Goal: Task Accomplishment & Management: Complete application form

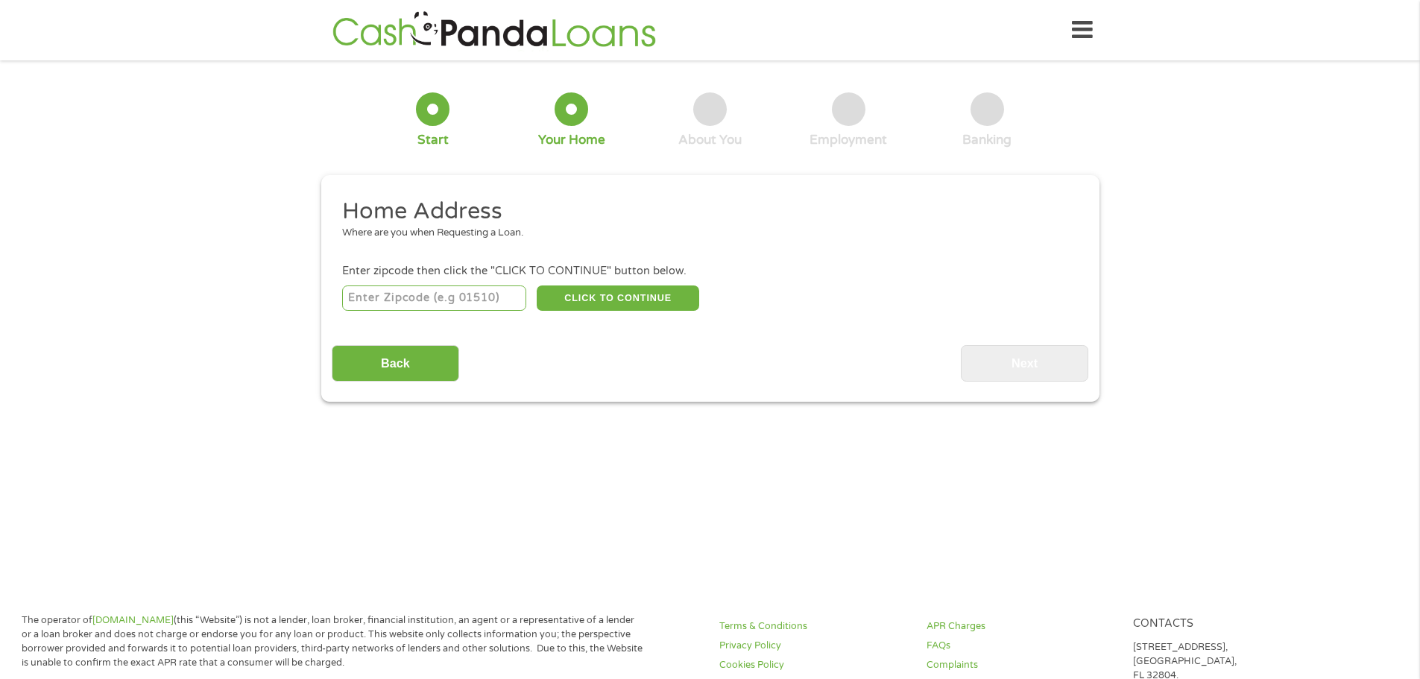
click at [479, 298] on input "number" at bounding box center [434, 298] width 184 height 25
type input "30094"
select select "[US_STATE]"
click at [603, 301] on button "CLICK TO CONTINUE" at bounding box center [618, 298] width 163 height 25
type input "30094"
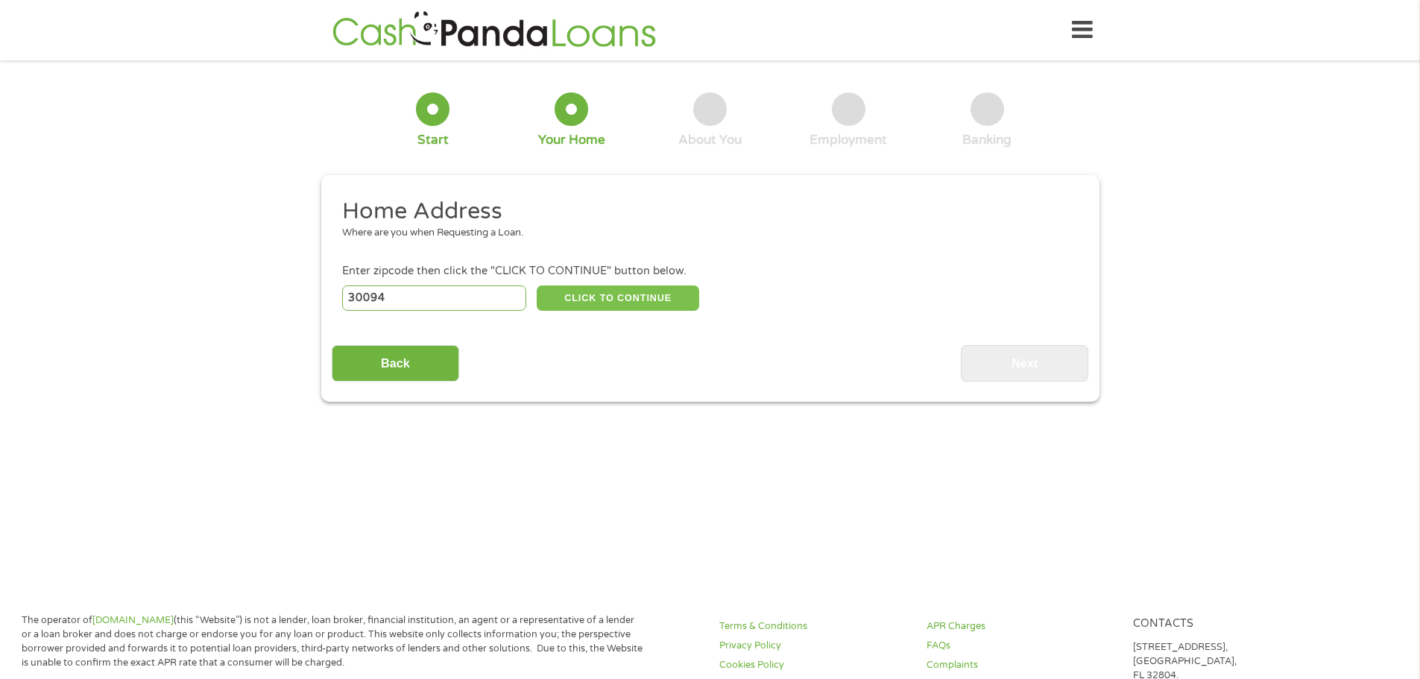
type input "[PERSON_NAME]"
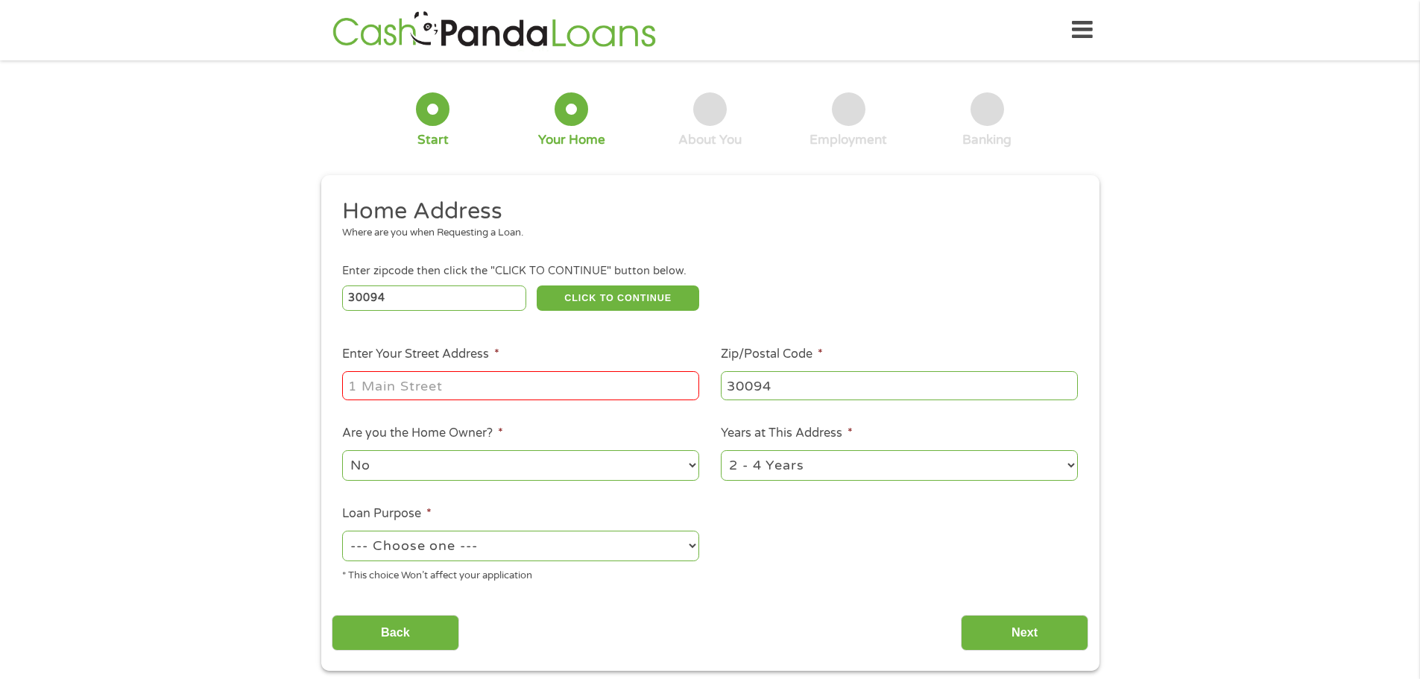
click at [547, 380] on input "Enter Your Street Address *" at bounding box center [520, 385] width 357 height 28
type input "[STREET_ADDRESS]"
click at [693, 465] on select "No Yes" at bounding box center [520, 465] width 357 height 31
select select "yes"
click at [342, 450] on select "No Yes" at bounding box center [520, 465] width 357 height 31
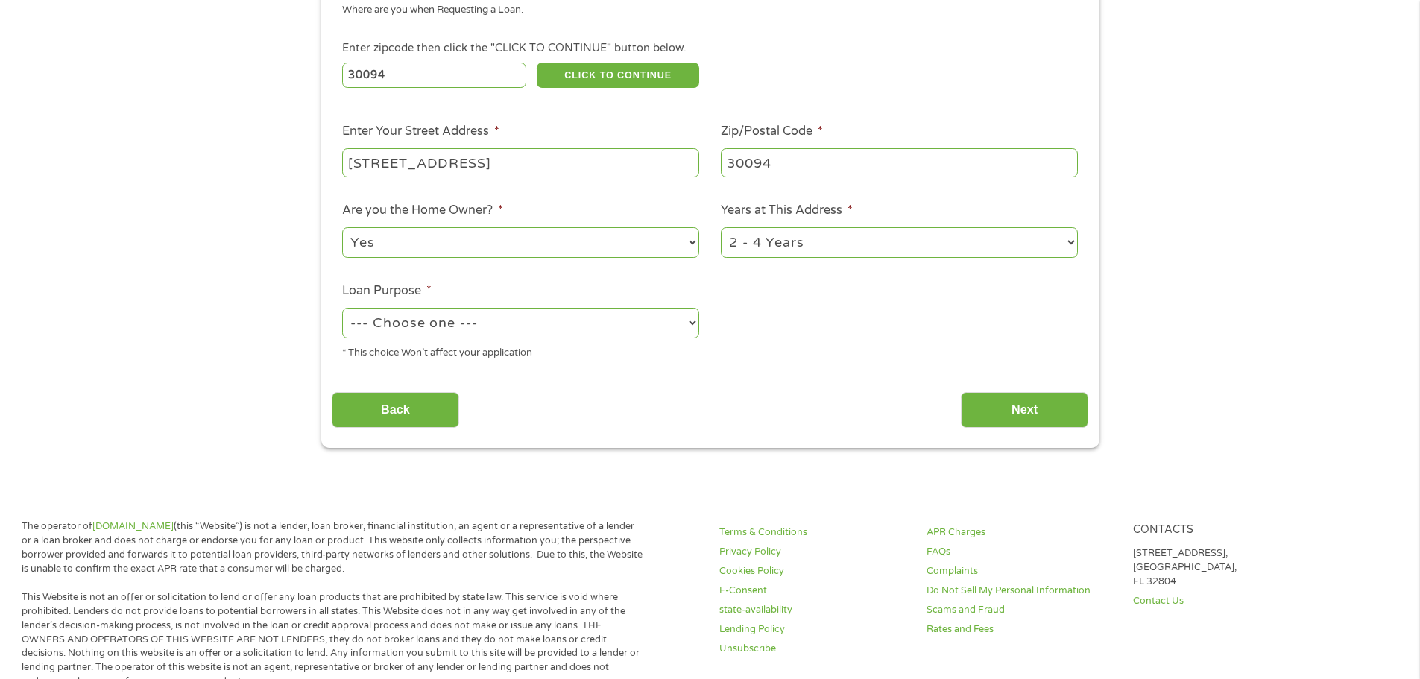
scroll to position [224, 0]
click at [692, 323] on select "--- Choose one --- Pay Bills Debt Consolidation Home Improvement Major Purchase…" at bounding box center [520, 322] width 357 height 31
select select "shorttermcash"
click at [342, 307] on select "--- Choose one --- Pay Bills Debt Consolidation Home Improvement Major Purchase…" at bounding box center [520, 322] width 357 height 31
click at [1024, 410] on input "Next" at bounding box center [1025, 409] width 128 height 37
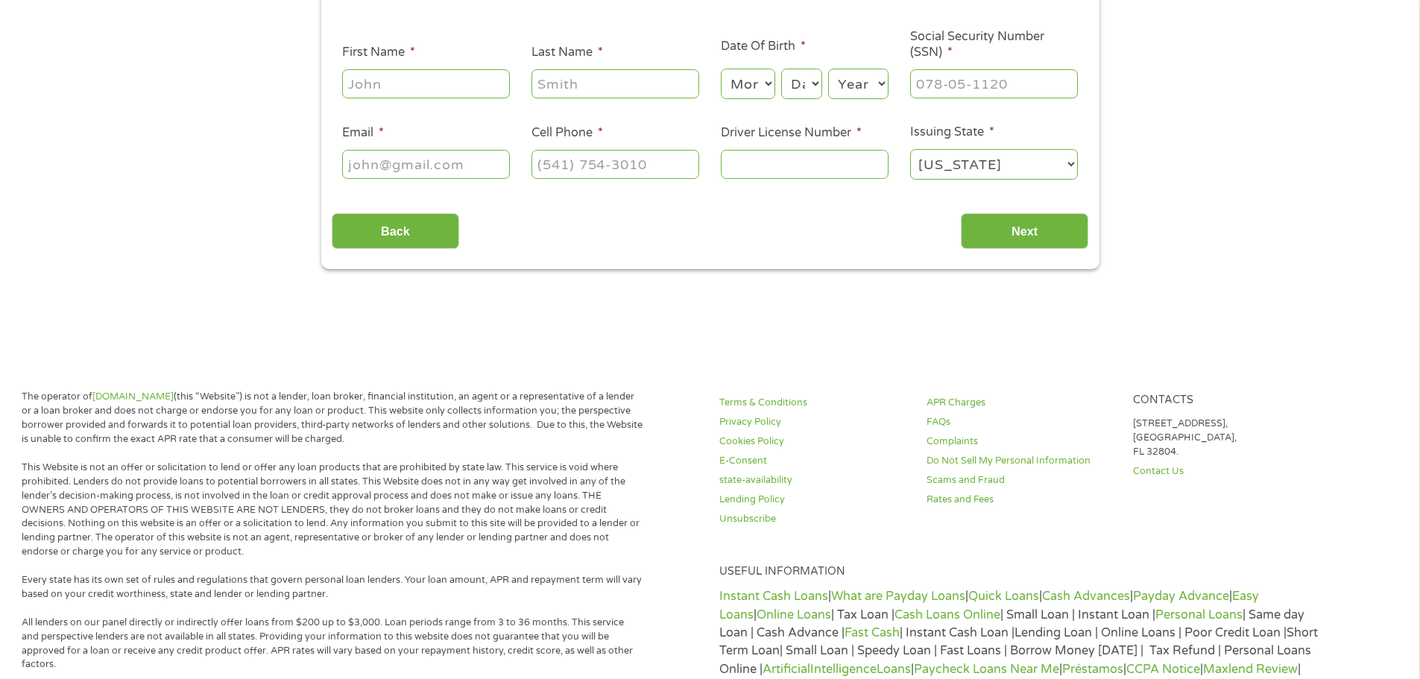
scroll to position [0, 0]
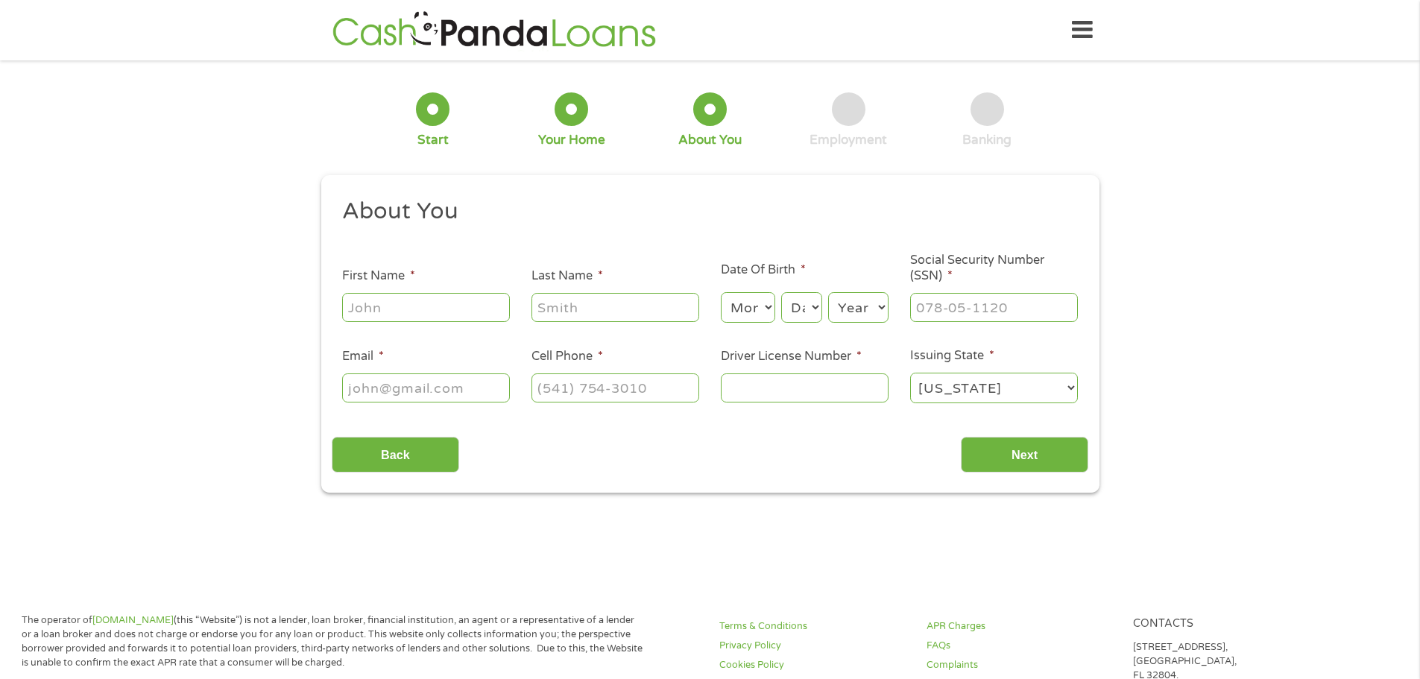
click at [460, 309] on input "First Name *" at bounding box center [426, 307] width 168 height 28
type input "[PERSON_NAME]"
type input "[EMAIL_ADDRESS][DOMAIN_NAME]"
type input "[PHONE_NUMBER]"
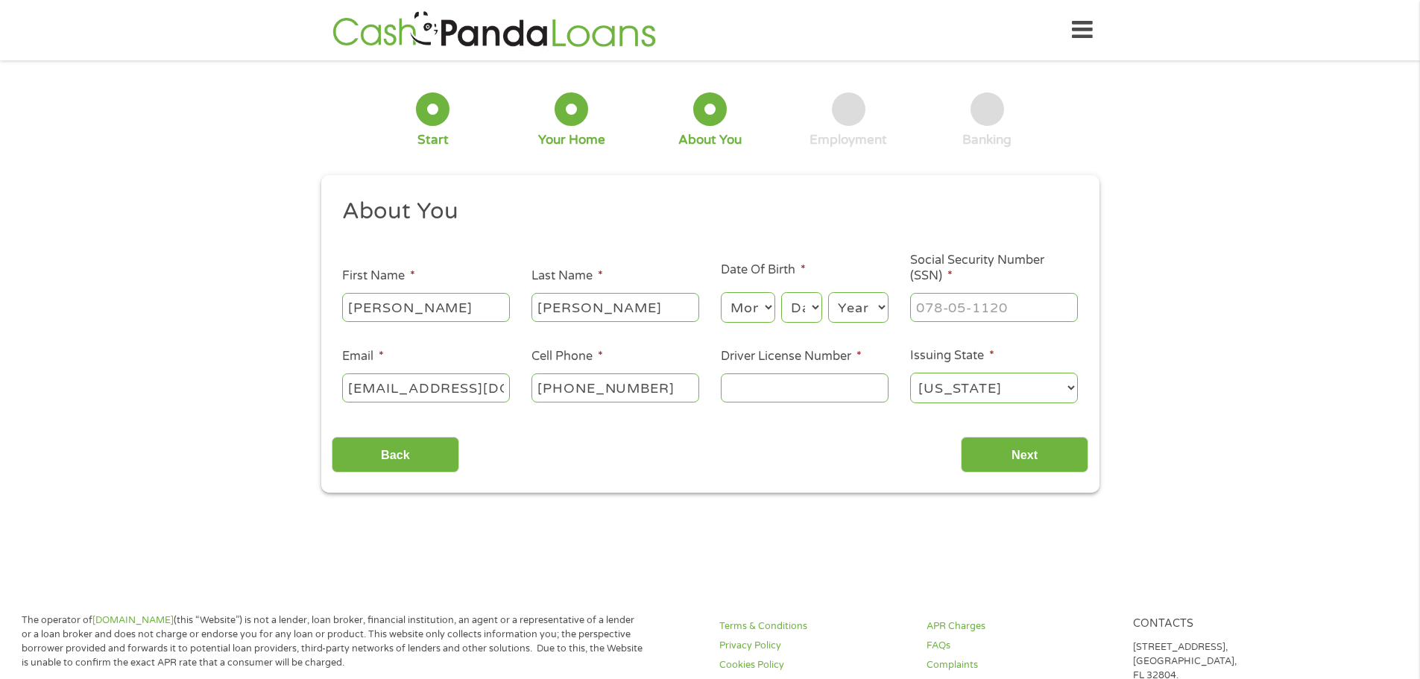
click at [754, 305] on select "Month 1 2 3 4 5 6 7 8 9 10 11 12" at bounding box center [748, 307] width 54 height 31
select select "11"
click at [721, 292] on select "Month 1 2 3 4 5 6 7 8 9 10 11 12" at bounding box center [748, 307] width 54 height 31
click at [802, 310] on select "Day 1 2 3 4 5 6 7 8 9 10 11 12 13 14 15 16 17 18 19 20 21 22 23 24 25 26 27 28 …" at bounding box center [801, 307] width 40 height 31
select select "18"
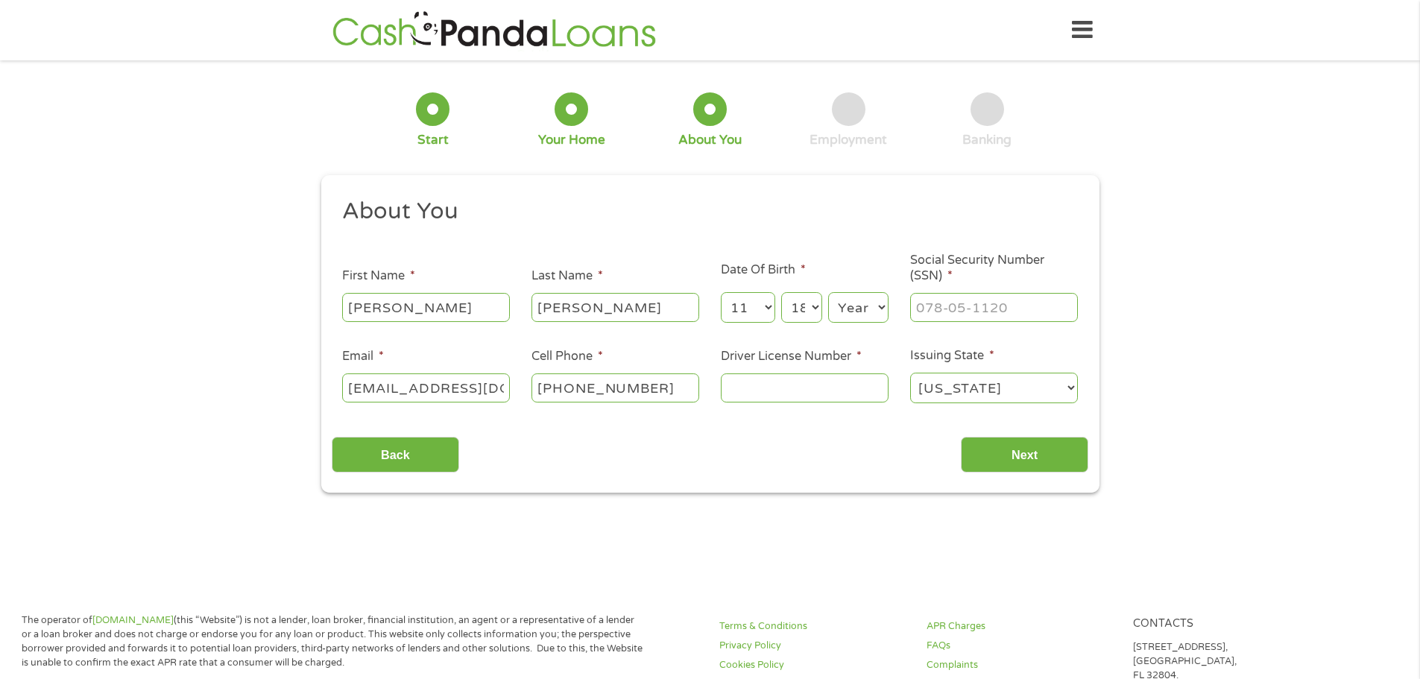
click at [781, 292] on select "Day 1 2 3 4 5 6 7 8 9 10 11 12 13 14 15 16 17 18 19 20 21 22 23 24 25 26 27 28 …" at bounding box center [801, 307] width 40 height 31
click at [857, 309] on select "Year [DATE] 2006 2005 2004 2003 2002 2001 2000 1999 1998 1997 1996 1995 1994 19…" at bounding box center [858, 307] width 60 height 31
select select "1968"
click at [828, 292] on select "Year [DATE] 2006 2005 2004 2003 2002 2001 2000 1999 1998 1997 1996 1995 1994 19…" at bounding box center [858, 307] width 60 height 31
click at [948, 311] on input "___-__-____" at bounding box center [994, 307] width 168 height 28
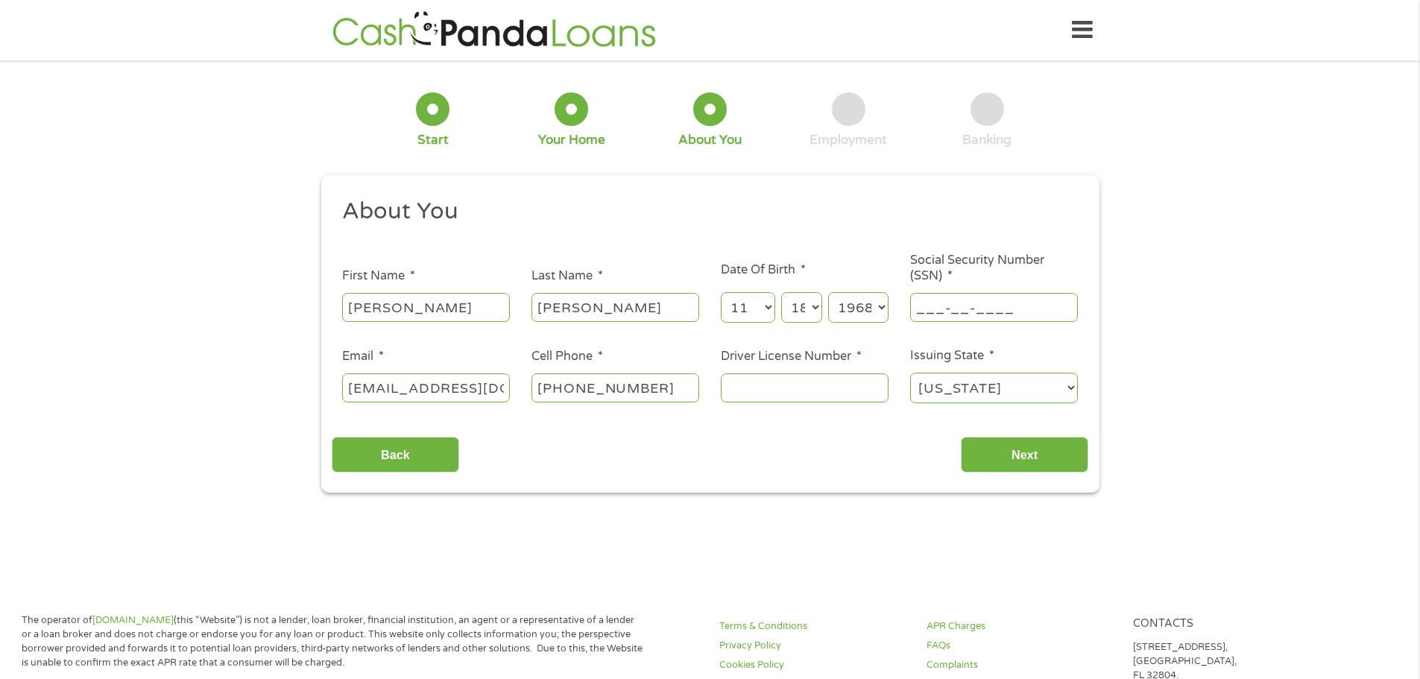
click at [918, 302] on input "___-__-____" at bounding box center [994, 307] width 168 height 28
type input "142-64-0711"
click at [775, 384] on input "Driver License Number *" at bounding box center [805, 388] width 168 height 28
type input "057520626"
click at [1021, 458] on input "Next" at bounding box center [1025, 455] width 128 height 37
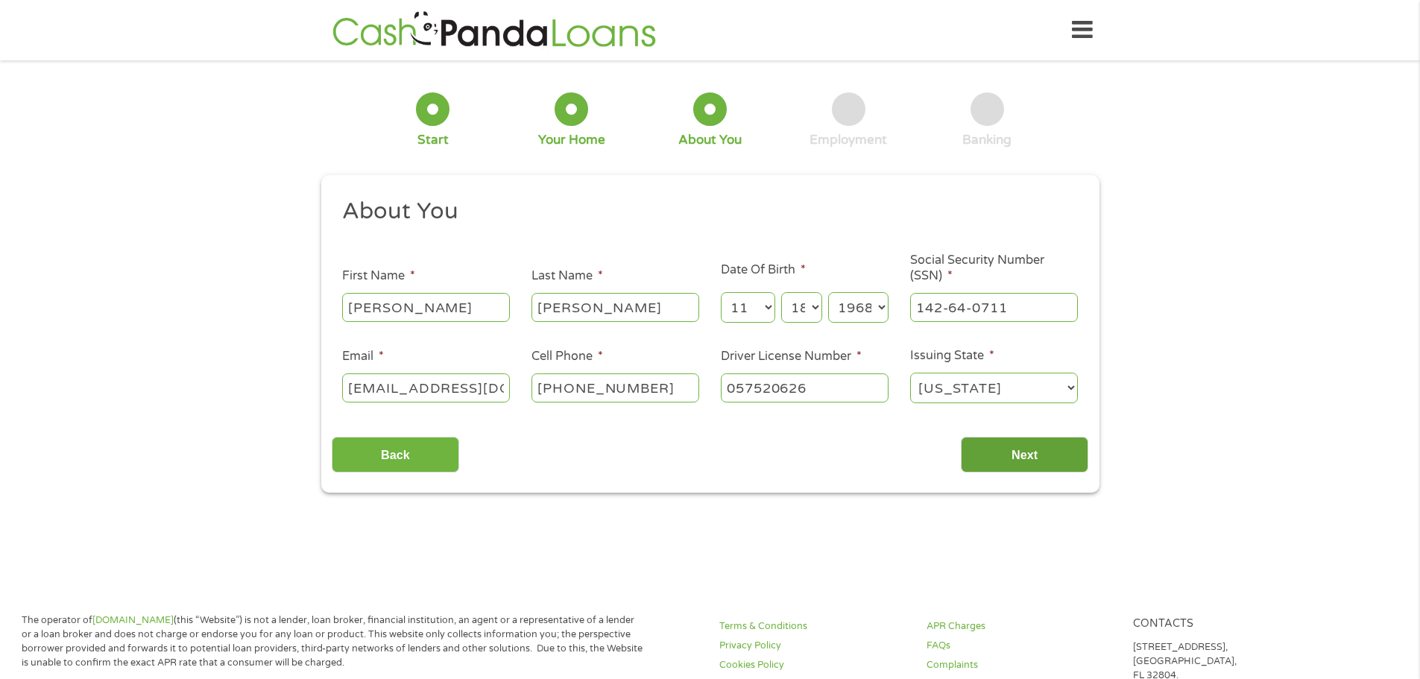
click at [1025, 453] on input "Next" at bounding box center [1025, 455] width 128 height 37
click at [1004, 456] on input "Next" at bounding box center [1025, 455] width 128 height 37
click at [1039, 449] on input "Next" at bounding box center [1025, 455] width 128 height 37
click at [1074, 388] on select "[US_STATE] [US_STATE] [US_STATE] [US_STATE] [US_STATE] [US_STATE] [US_STATE] [U…" at bounding box center [994, 388] width 168 height 31
click at [910, 373] on select "[US_STATE] [US_STATE] [US_STATE] [US_STATE] [US_STATE] [US_STATE] [US_STATE] [U…" at bounding box center [994, 388] width 168 height 31
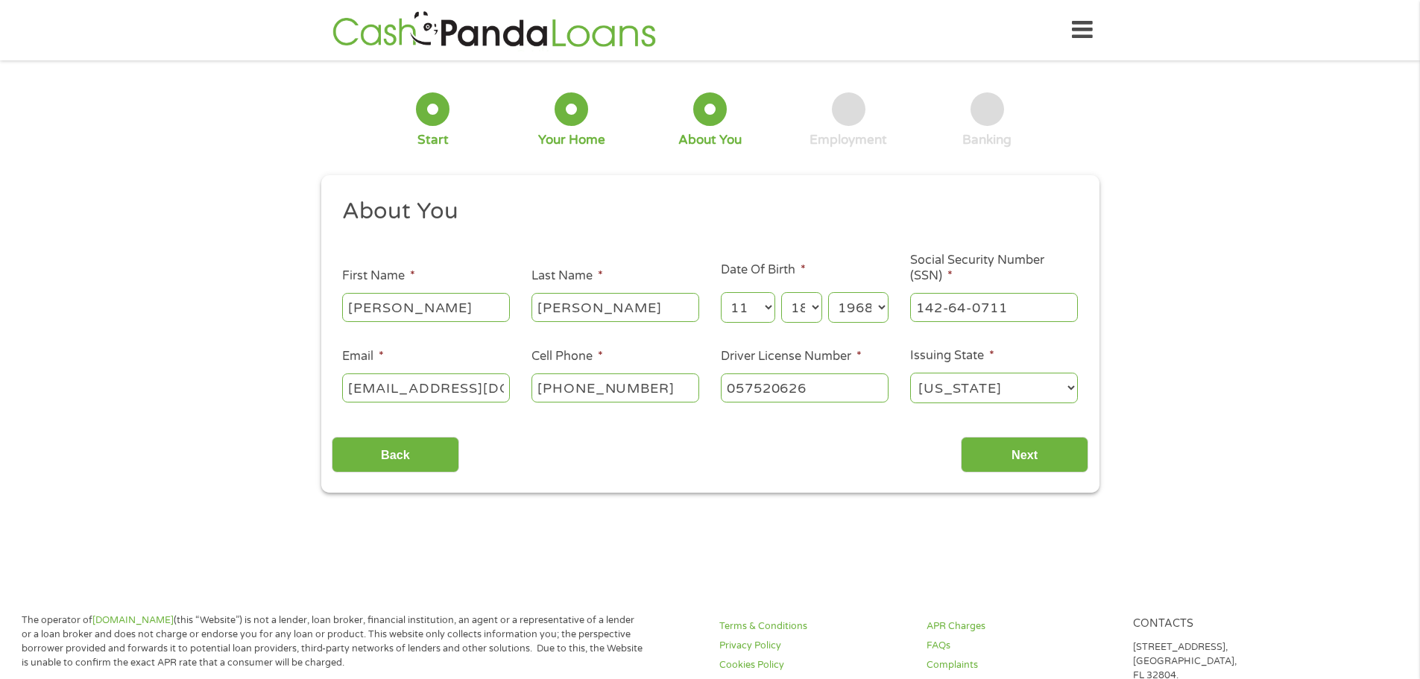
click at [799, 452] on div "Back Next" at bounding box center [710, 449] width 757 height 47
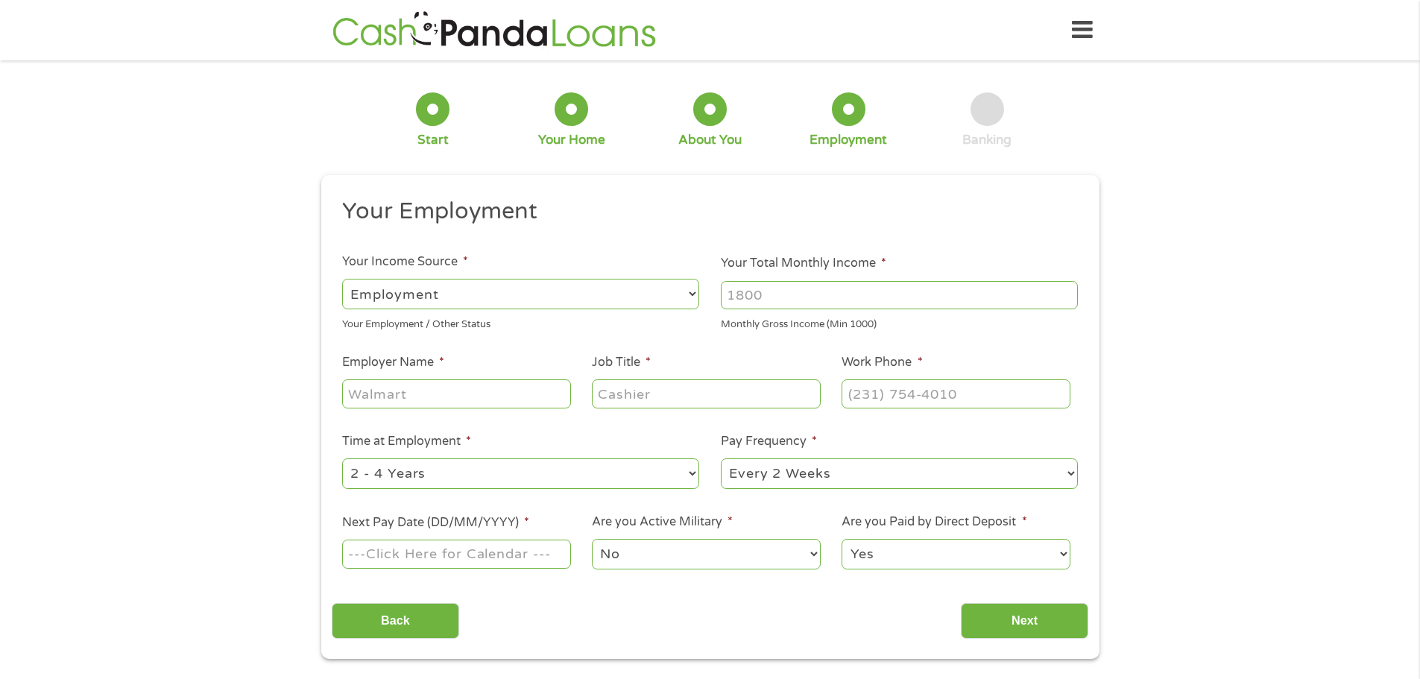
scroll to position [6, 6]
click at [690, 296] on select "--- Choose one --- Employment [DEMOGRAPHIC_DATA] Benefits" at bounding box center [520, 294] width 357 height 31
click at [342, 279] on select "--- Choose one --- Employment [DEMOGRAPHIC_DATA] Benefits" at bounding box center [520, 294] width 357 height 31
click at [571, 345] on ul "Your Employment Your Income Source * --- Choose one --- Employment [DEMOGRAPHIC…" at bounding box center [710, 390] width 757 height 386
click at [696, 296] on select "--- Choose one --- Employment [DEMOGRAPHIC_DATA] Benefits" at bounding box center [520, 294] width 357 height 31
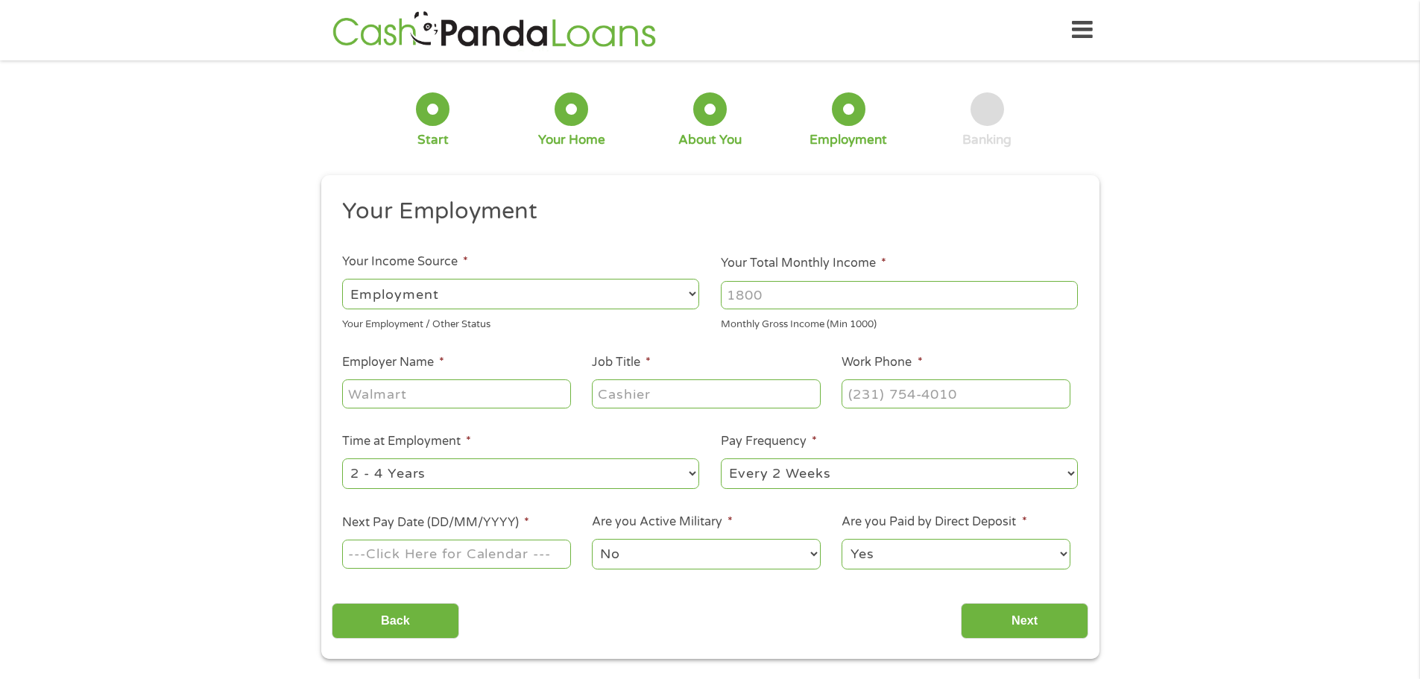
click at [342, 279] on select "--- Choose one --- Employment [DEMOGRAPHIC_DATA] Benefits" at bounding box center [520, 294] width 357 height 31
click at [764, 294] on input "Your Total Monthly Income *" at bounding box center [899, 295] width 357 height 28
type input "10500"
click at [480, 390] on input "Employer Name *" at bounding box center [456, 394] width 228 height 28
type input "Geodis"
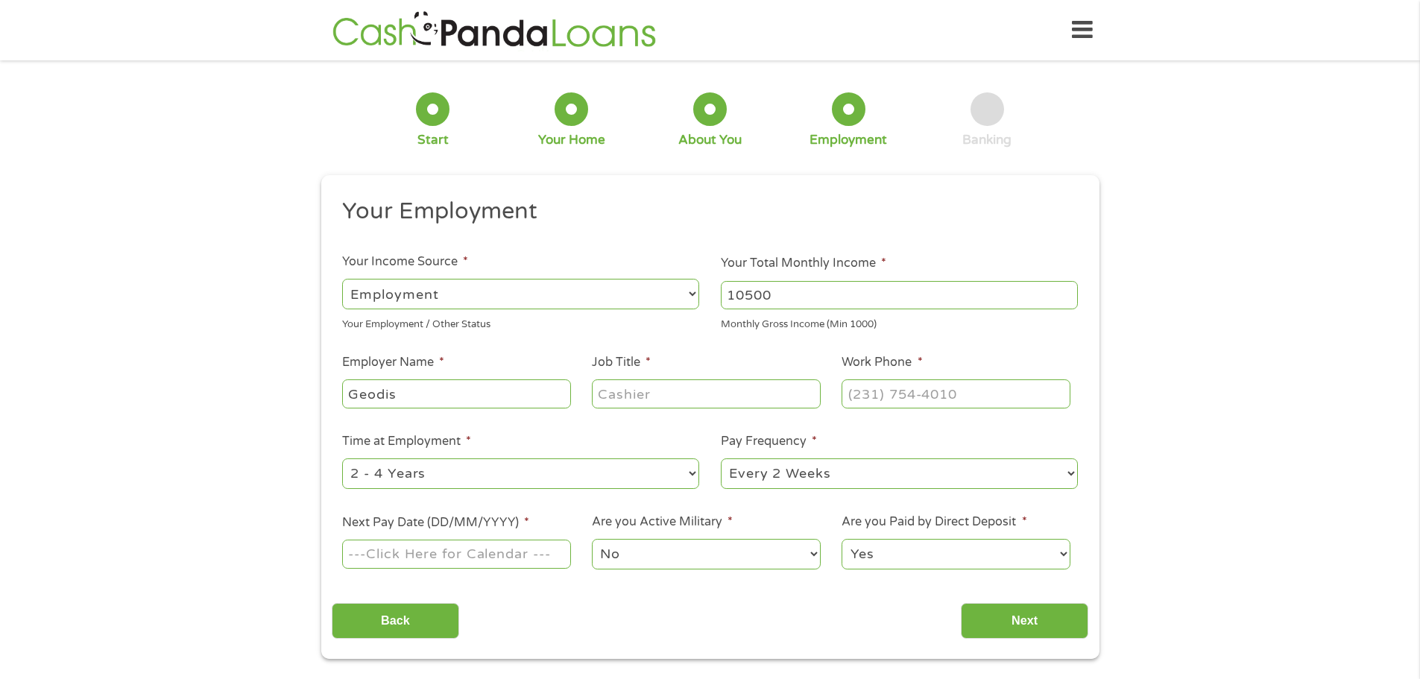
click at [614, 396] on input "Job Title *" at bounding box center [706, 394] width 228 height 28
type input "Director of Operations"
click at [870, 391] on input "(___) ___-____" at bounding box center [956, 394] width 228 height 28
click at [857, 391] on input "(___) ___-____" at bounding box center [956, 394] width 228 height 28
type input "[PHONE_NUMBER]"
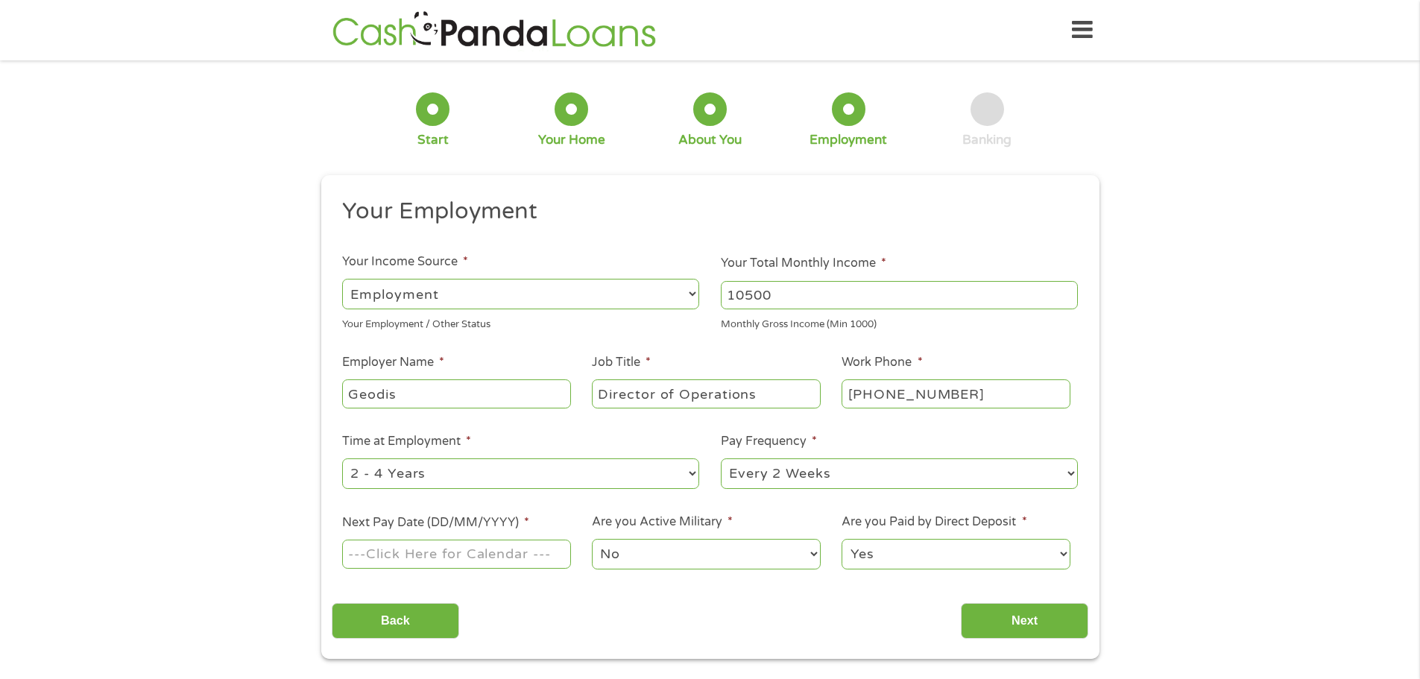
click at [694, 474] on select "--- Choose one --- 1 Year or less 1 - 2 Years 2 - 4 Years Over 4 Years" at bounding box center [520, 474] width 357 height 31
select select "60months"
click at [342, 459] on select "--- Choose one --- 1 Year or less 1 - 2 Years 2 - 4 Years Over 4 Years" at bounding box center [520, 474] width 357 height 31
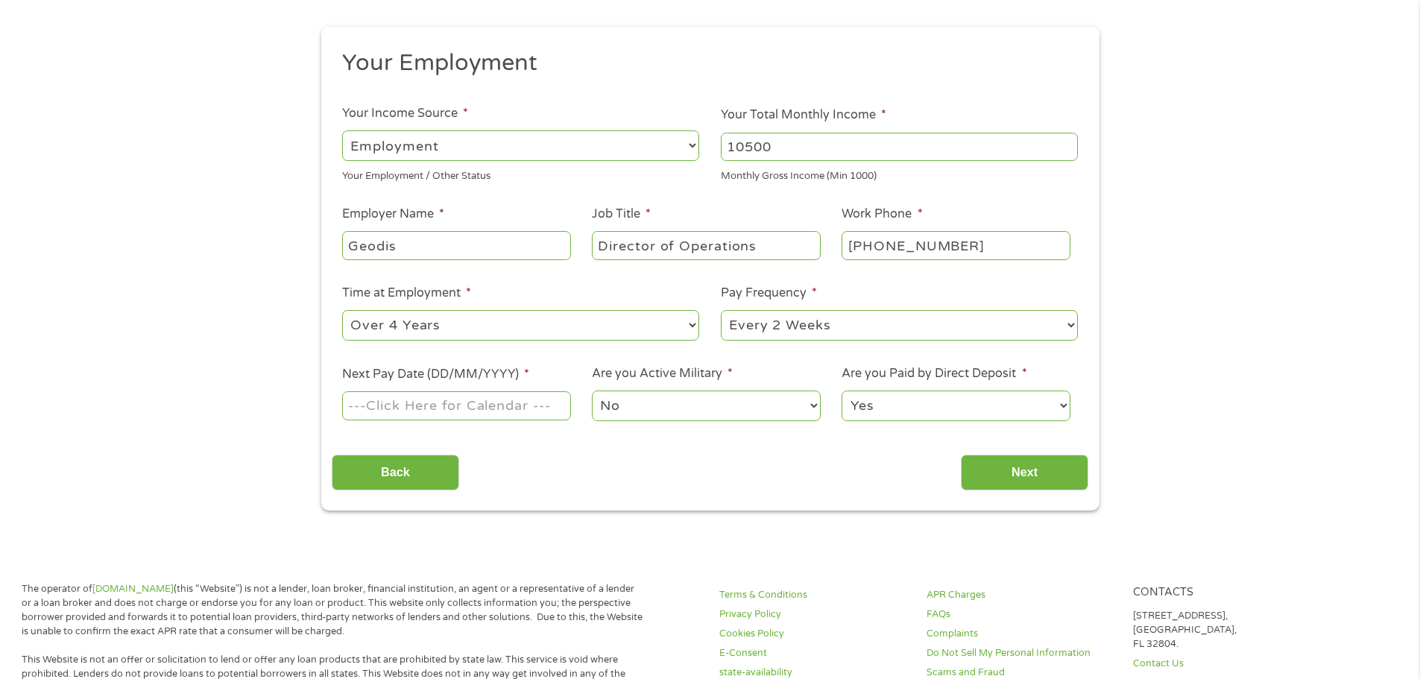
scroll to position [149, 0]
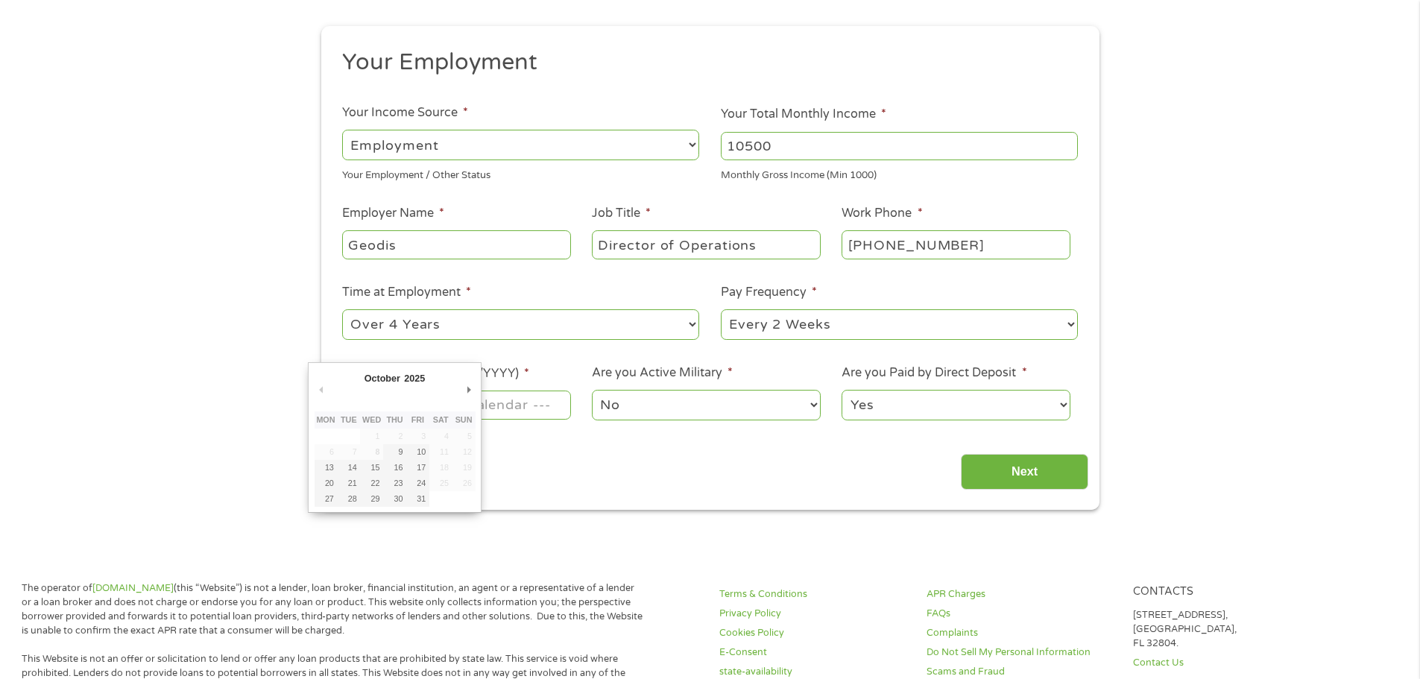
click at [361, 402] on body "Home Get Loan Offer How it works FAQs Blog Cash Loans Quick Loans Online Loans …" at bounding box center [710, 663] width 1420 height 1625
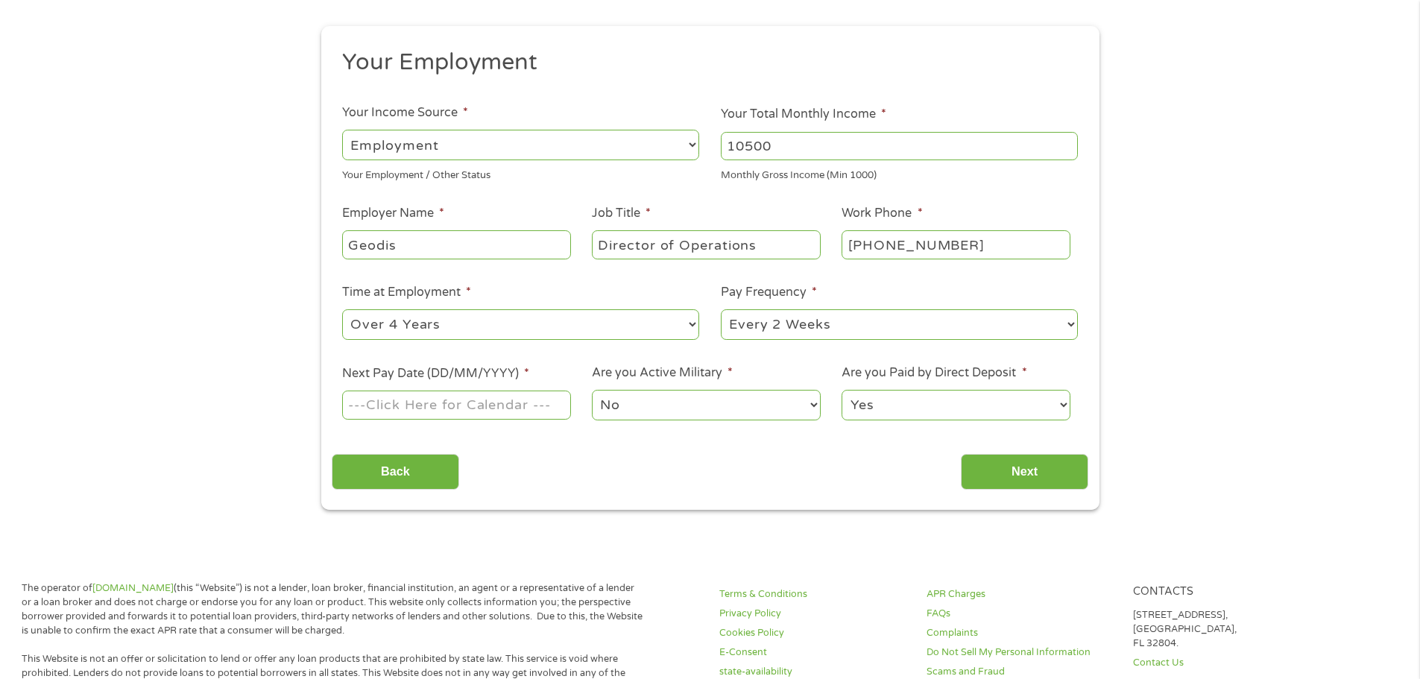
click at [361, 402] on input "Next Pay Date (DD/MM/YYYY) *" at bounding box center [456, 405] width 228 height 28
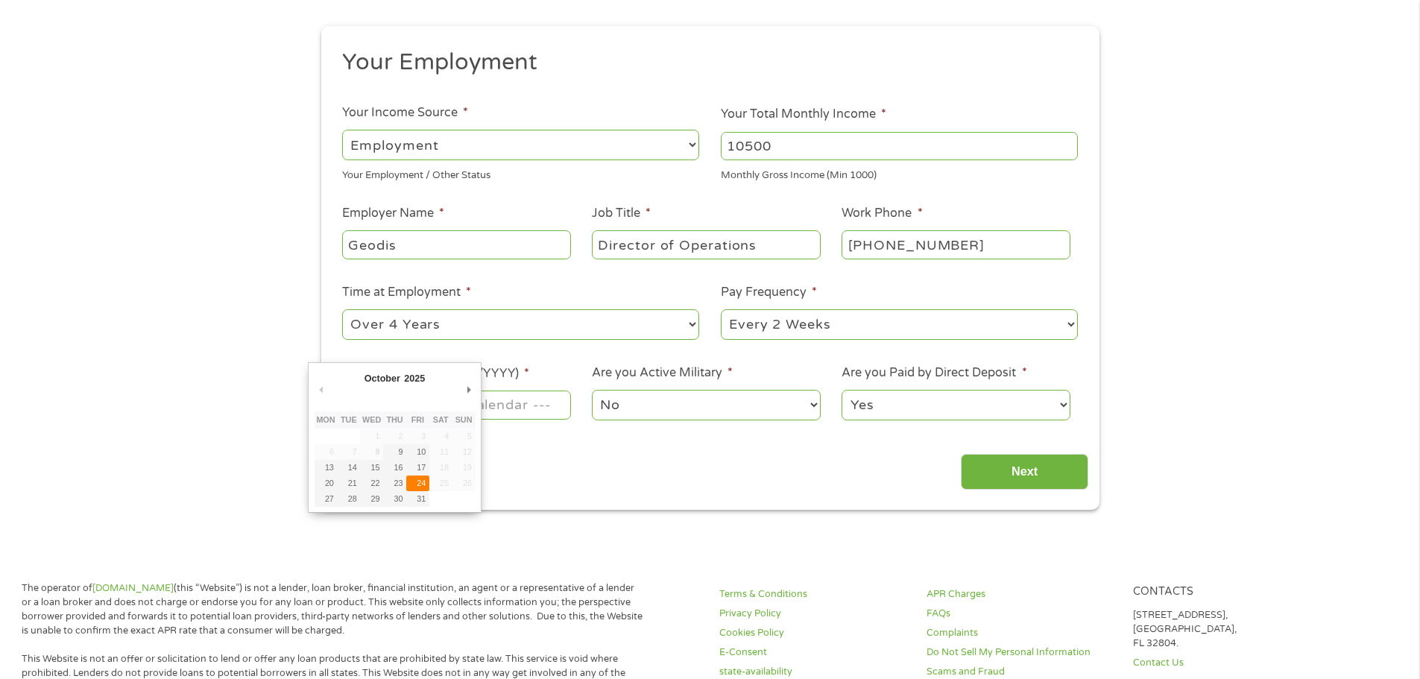
type input "[DATE]"
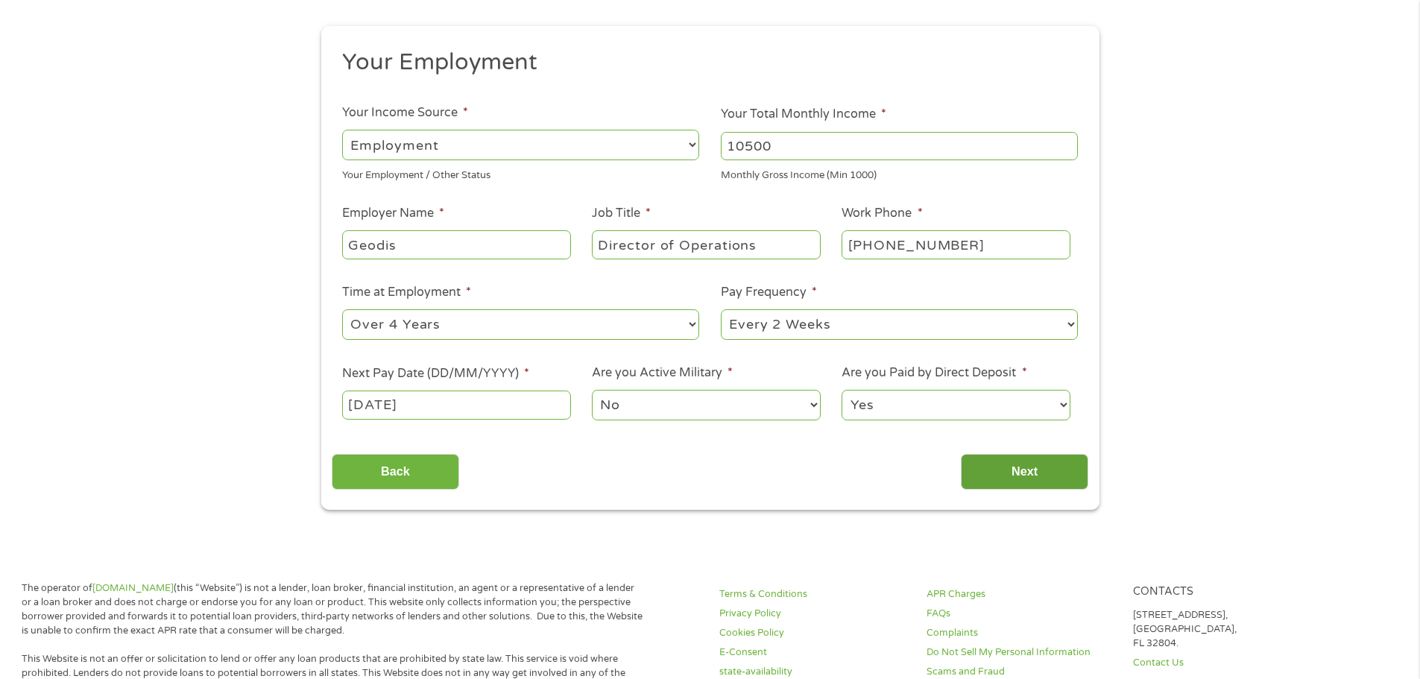
click at [1008, 473] on input "Next" at bounding box center [1025, 472] width 128 height 37
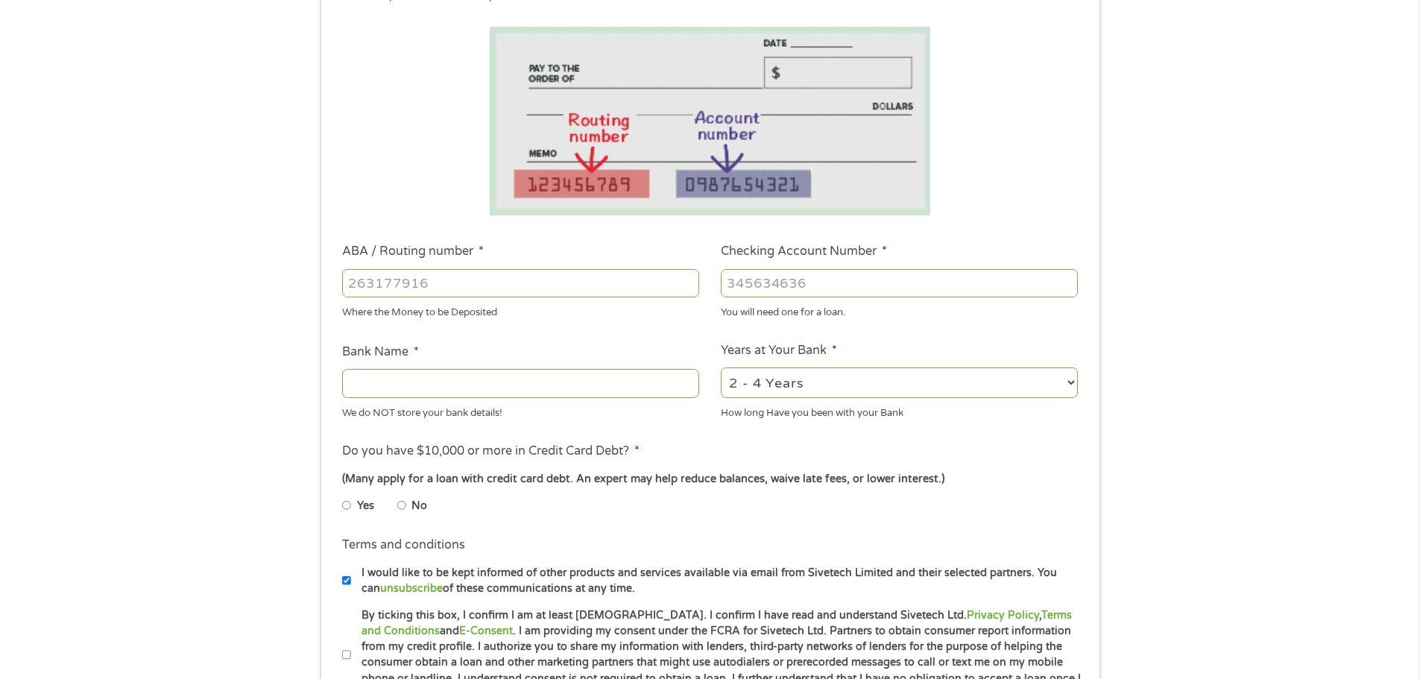
scroll to position [224, 0]
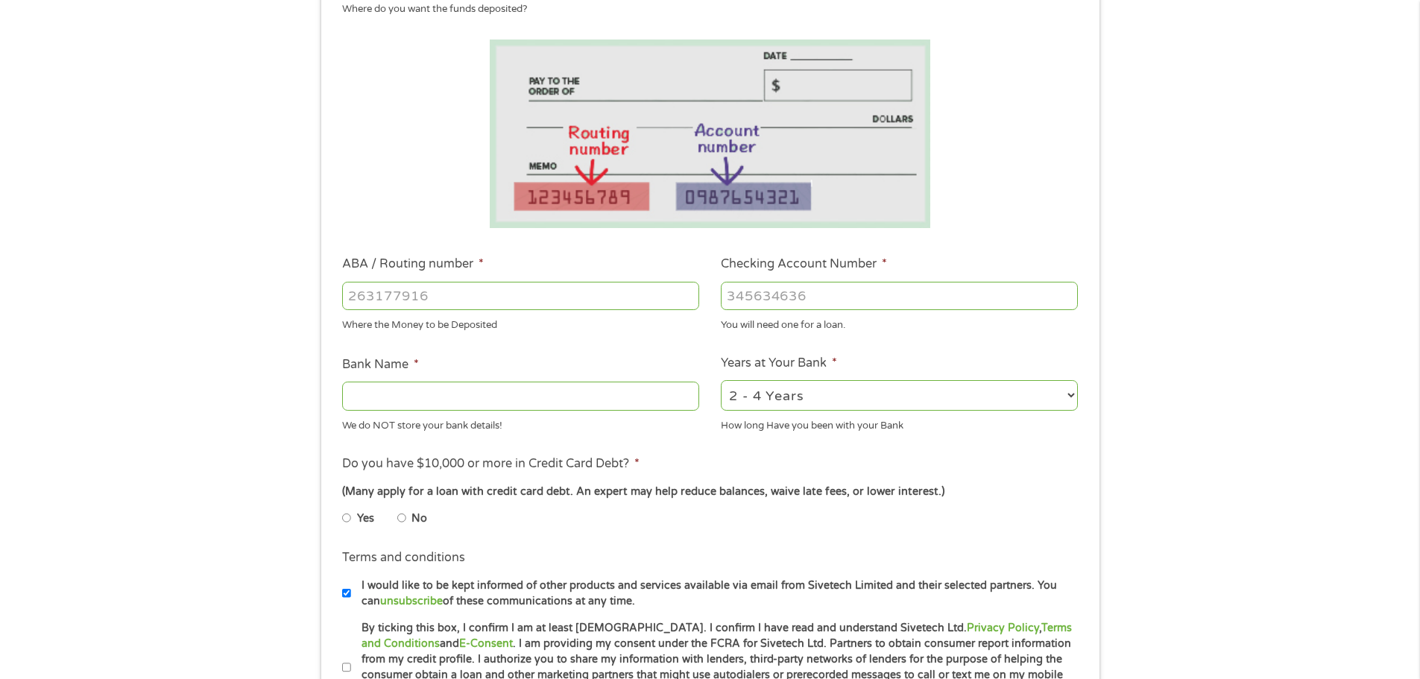
click at [378, 291] on input "ABA / Routing number *" at bounding box center [520, 296] width 357 height 28
type input "061101375"
type input "REGIONS BANK"
type input "061101375"
click at [779, 292] on input "Checking Account Number *" at bounding box center [899, 296] width 357 height 28
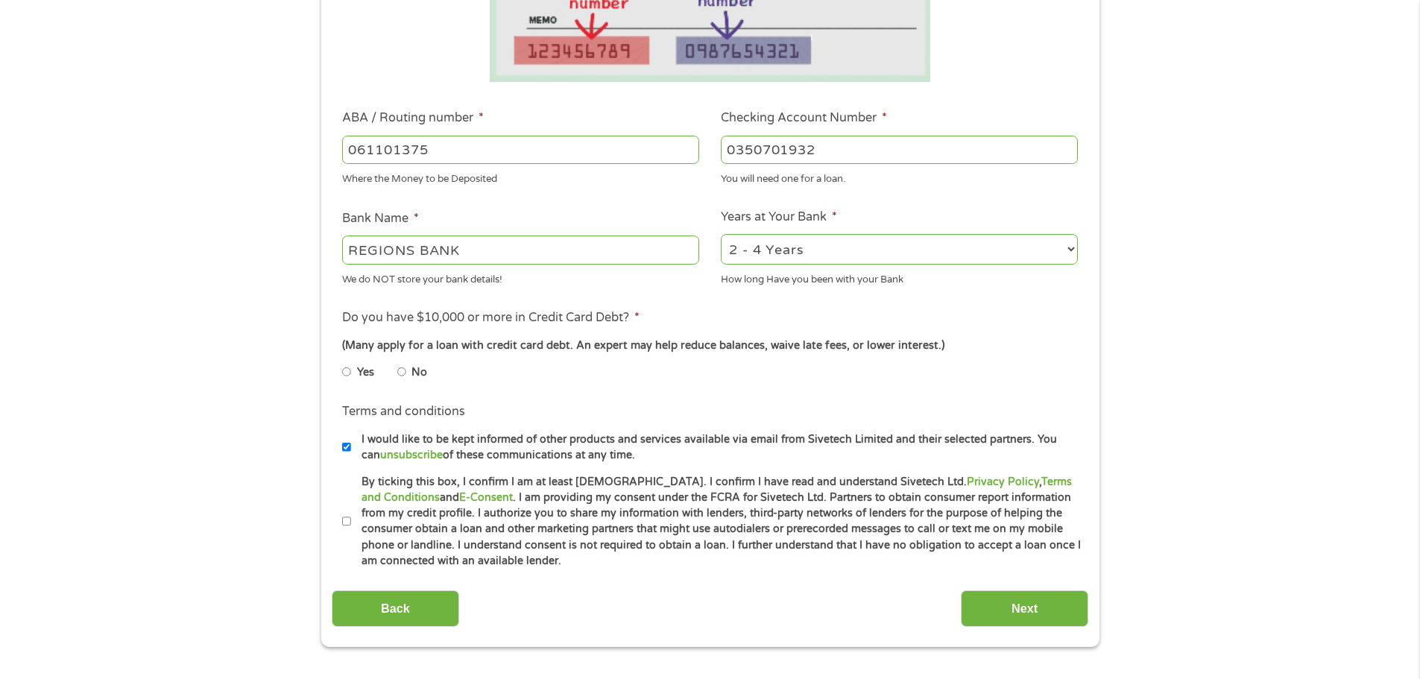
scroll to position [373, 0]
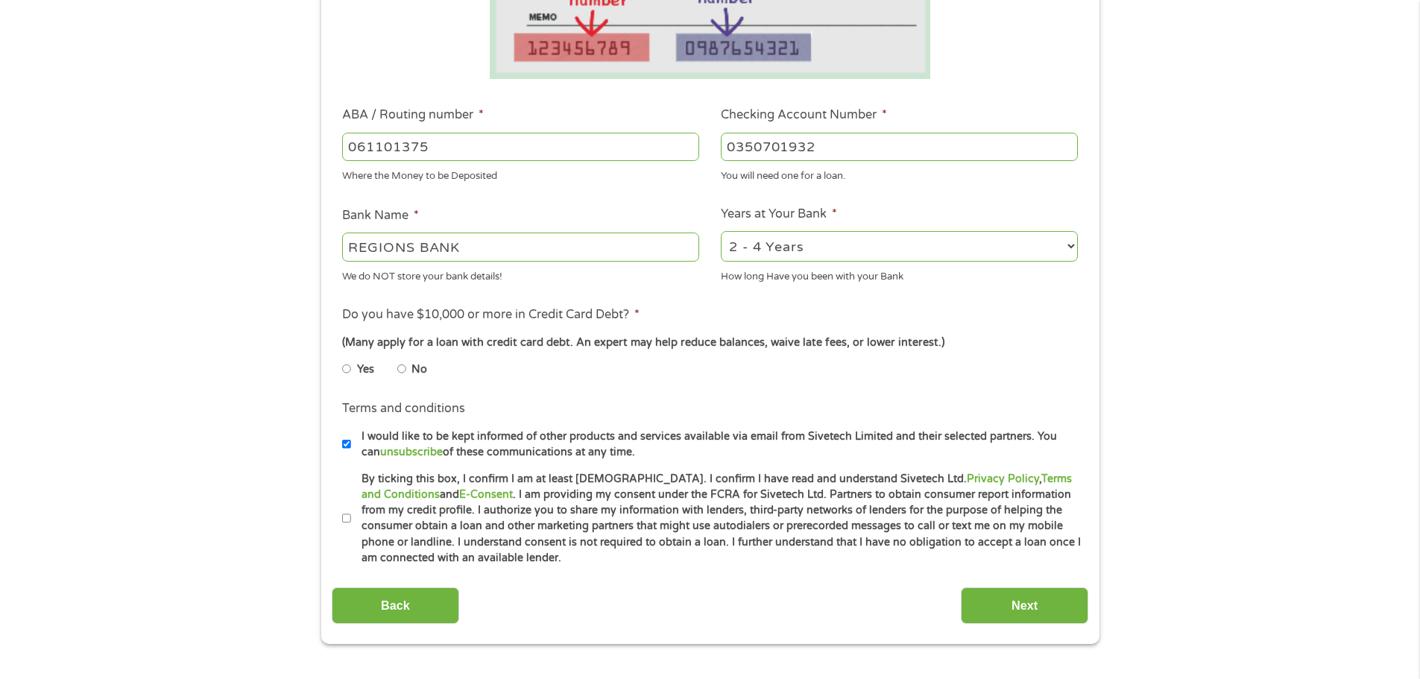
type input "0350701932"
click at [345, 371] on input "Yes" at bounding box center [346, 369] width 9 height 24
radio input "true"
click at [347, 441] on input "I would like to be kept informed of other products and services available via e…" at bounding box center [346, 444] width 9 height 24
checkbox input "false"
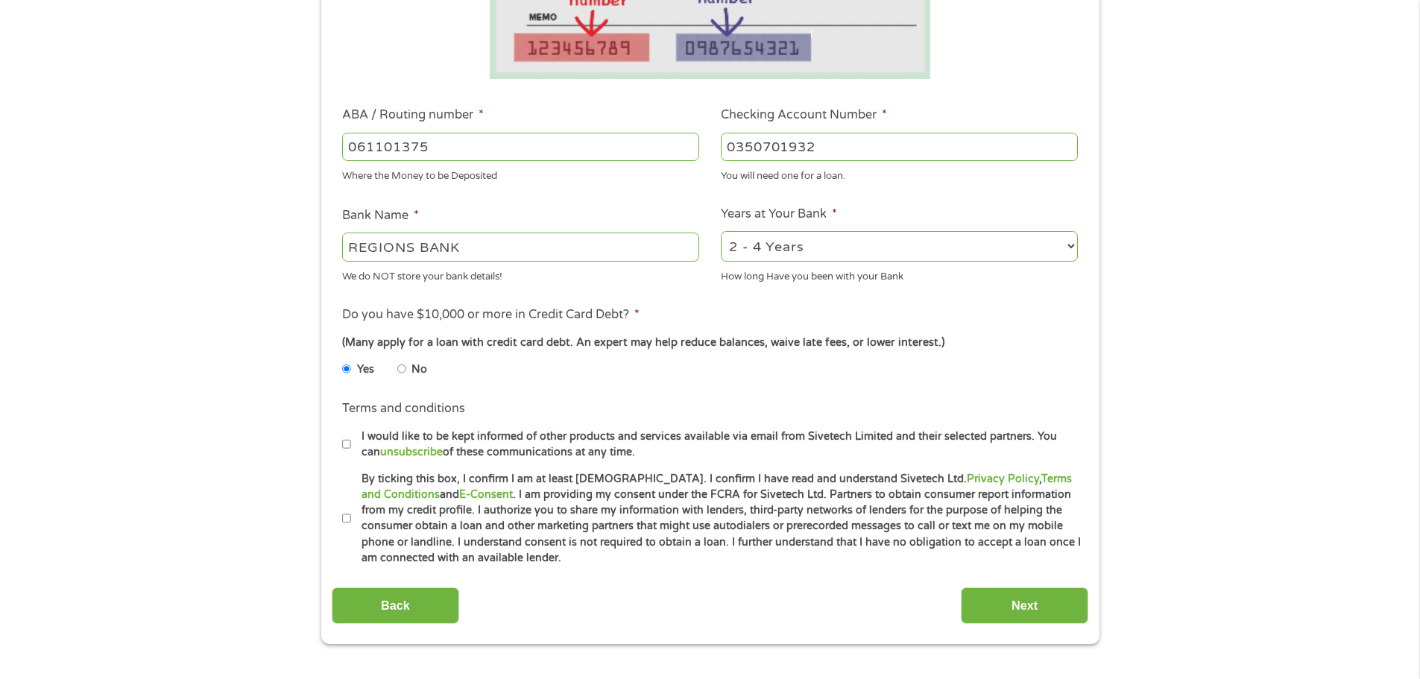
click at [344, 520] on input "By ticking this box, I confirm I am at least [DEMOGRAPHIC_DATA]. I confirm I ha…" at bounding box center [346, 519] width 9 height 24
checkbox input "true"
click at [1022, 604] on input "Next" at bounding box center [1025, 606] width 128 height 37
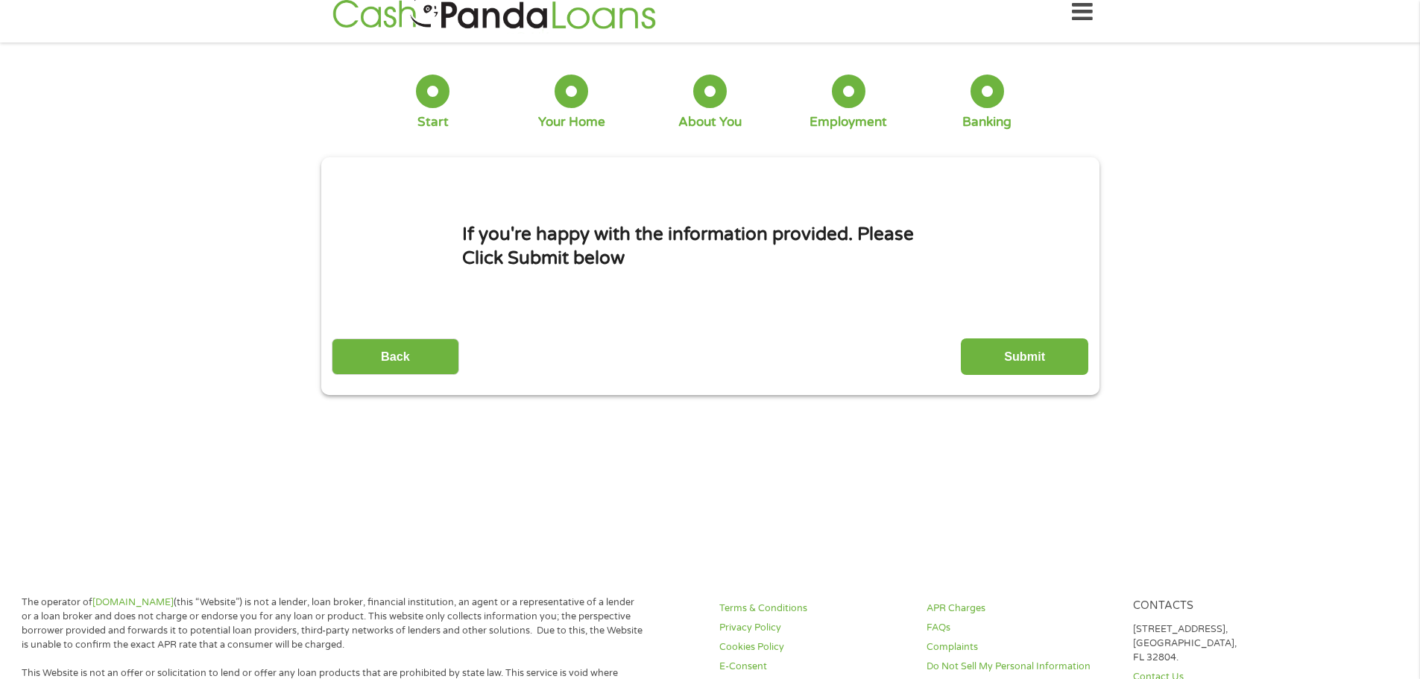
scroll to position [0, 0]
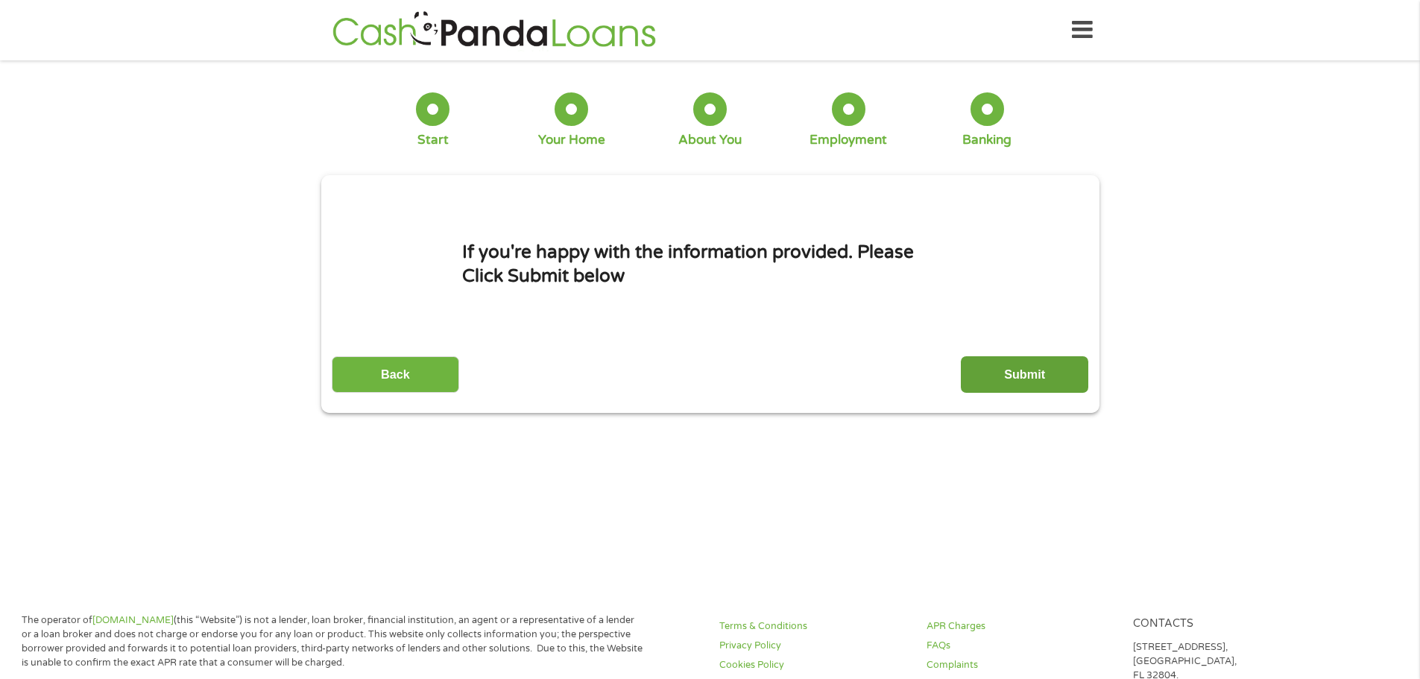
click at [1015, 367] on input "Submit" at bounding box center [1025, 374] width 128 height 37
